Goal: Find specific page/section: Find specific page/section

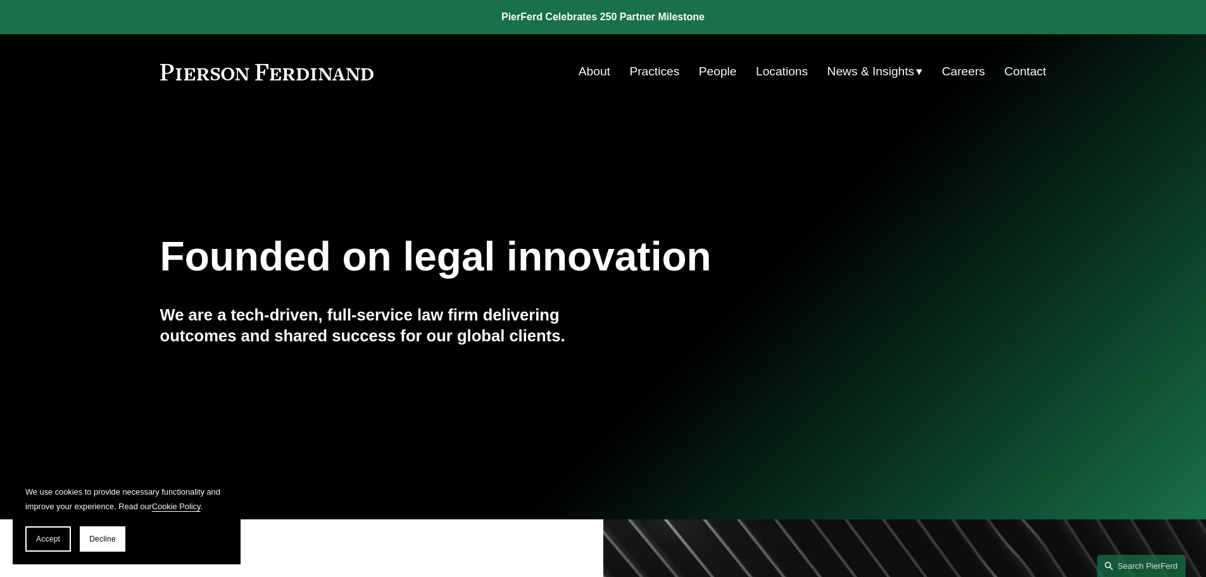
click at [710, 71] on link "People" at bounding box center [718, 72] width 38 height 24
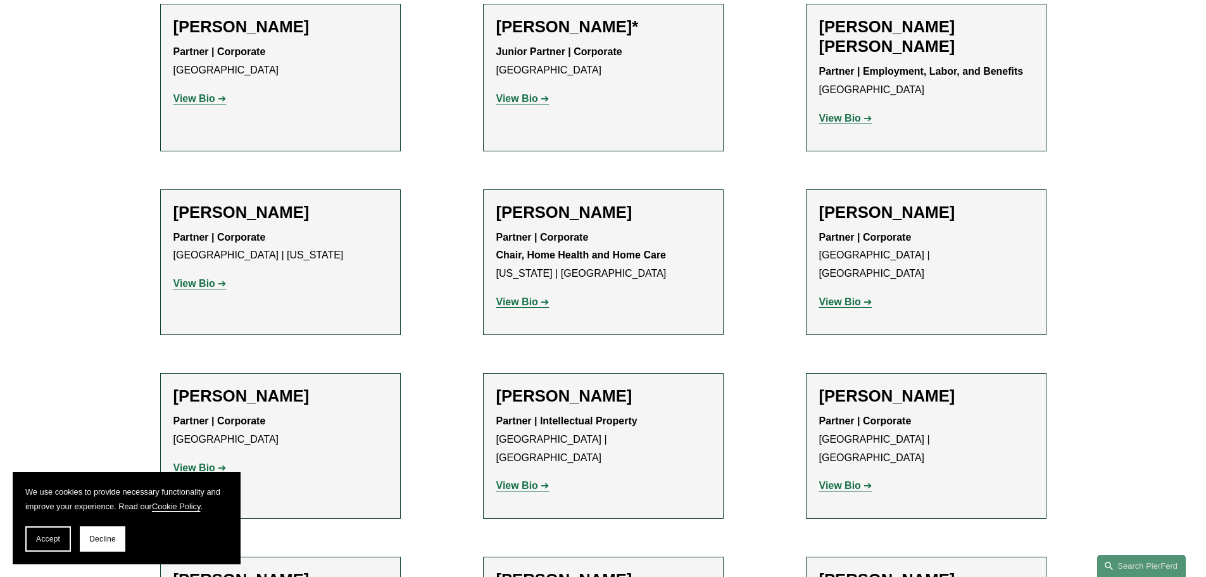
scroll to position [949, 0]
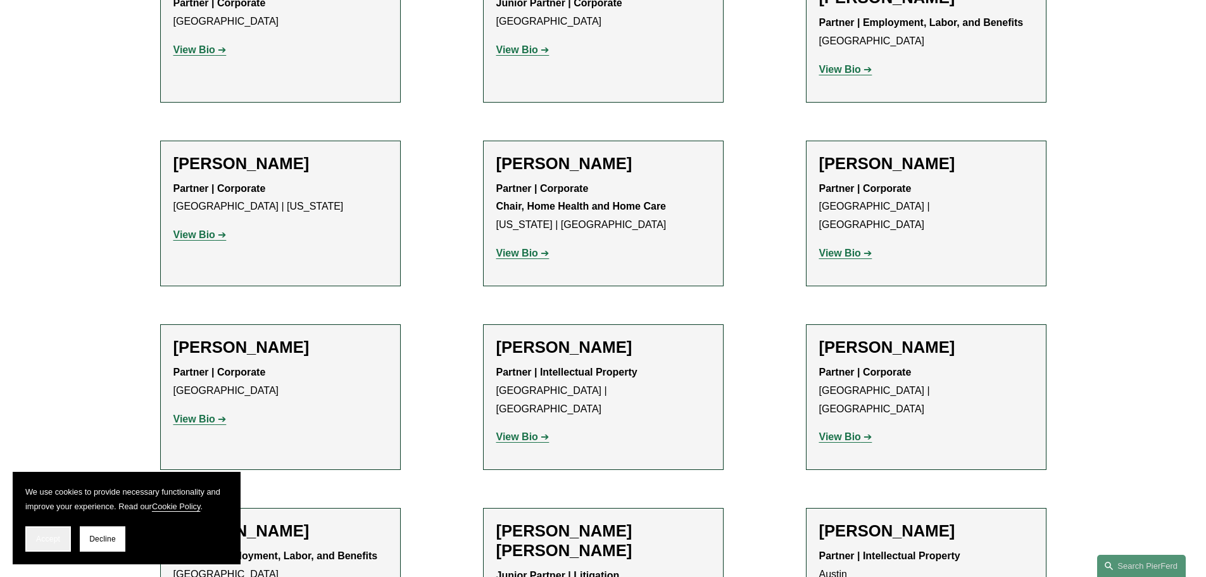
click at [58, 546] on button "Accept" at bounding box center [48, 538] width 46 height 25
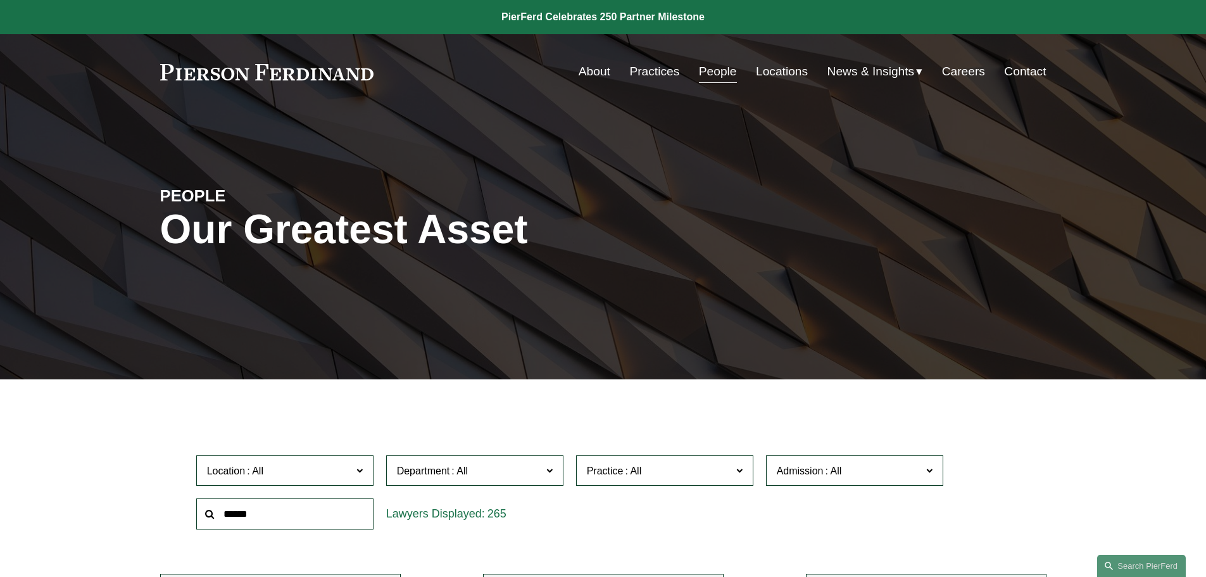
scroll to position [220, 0]
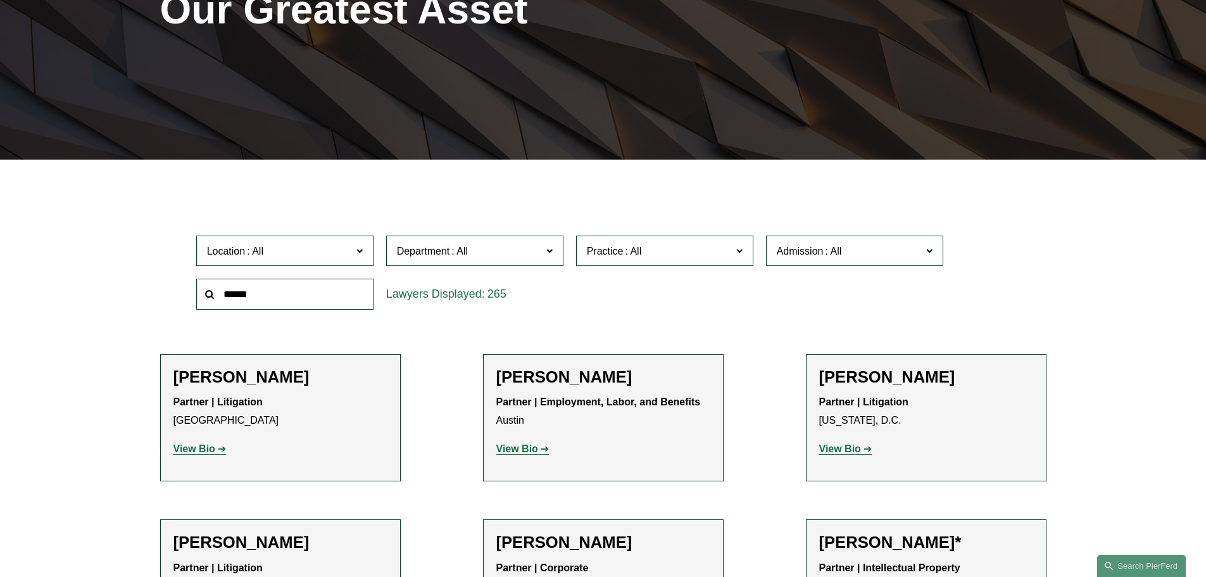
click at [910, 250] on span "Admission" at bounding box center [849, 250] width 145 height 17
click at [918, 250] on span "Admission" at bounding box center [849, 250] width 145 height 17
click at [725, 253] on span "Practice" at bounding box center [659, 250] width 145 height 17
click at [742, 253] on span at bounding box center [739, 250] width 6 height 16
click at [529, 254] on span "Department" at bounding box center [469, 250] width 145 height 17
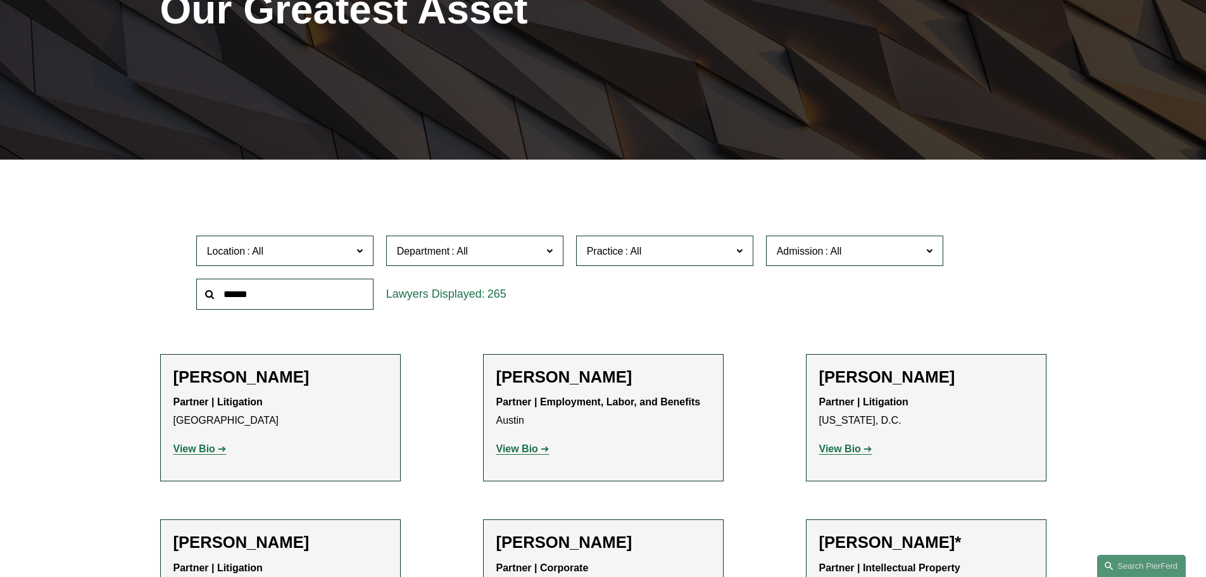
click at [539, 251] on span "Department" at bounding box center [469, 250] width 145 height 17
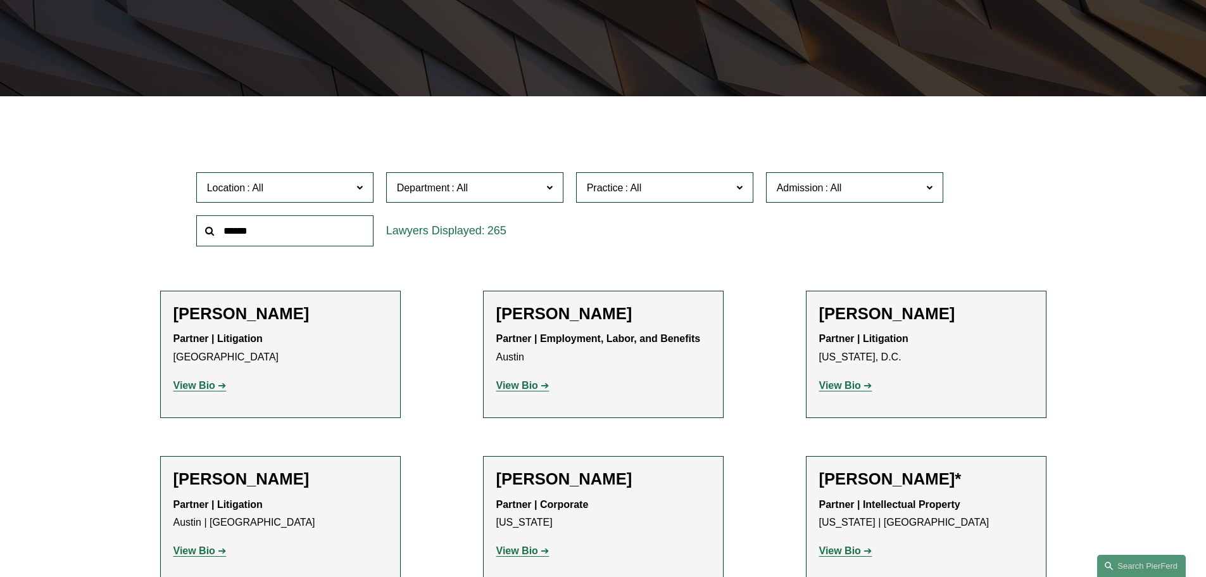
scroll to position [0, 0]
